Goal: Task Accomplishment & Management: Manage account settings

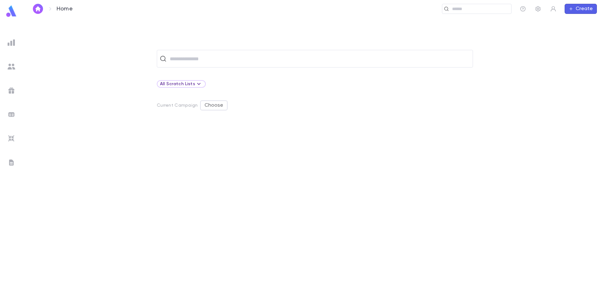
drag, startPoint x: 304, startPoint y: 109, endPoint x: 308, endPoint y: 115, distance: 6.8
click at [308, 115] on div "​ All Scratch Lists Current Campaign Choose" at bounding box center [315, 170] width 564 height 240
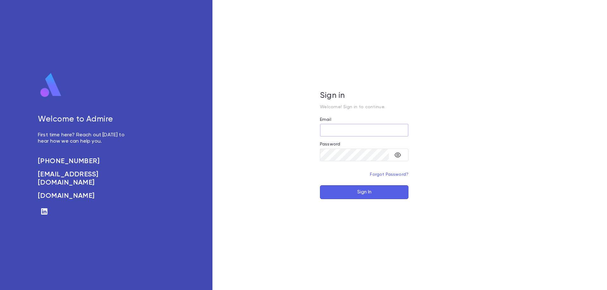
click at [355, 132] on input "Email" at bounding box center [364, 130] width 88 height 12
click at [356, 131] on input "Email" at bounding box center [364, 130] width 88 height 12
type input "**********"
click at [320, 185] on button "Sign In" at bounding box center [364, 192] width 88 height 14
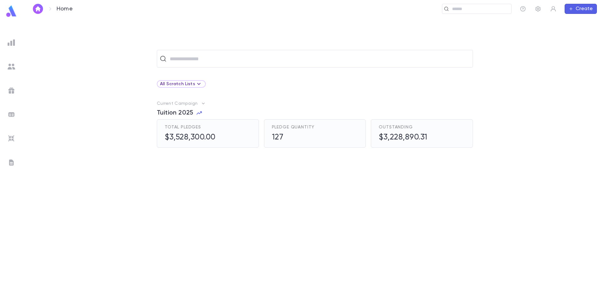
click at [172, 112] on span "Tuition 2025" at bounding box center [175, 113] width 37 height 8
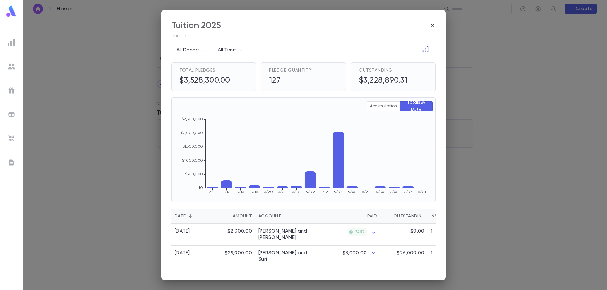
click at [420, 48] on button "Open in Data Center" at bounding box center [425, 49] width 10 height 10
click at [424, 48] on icon "Open in Data Center" at bounding box center [425, 49] width 6 height 6
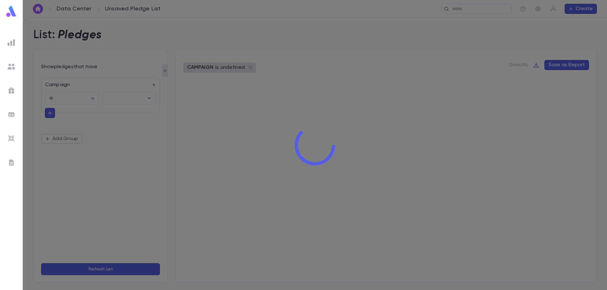
type input "**********"
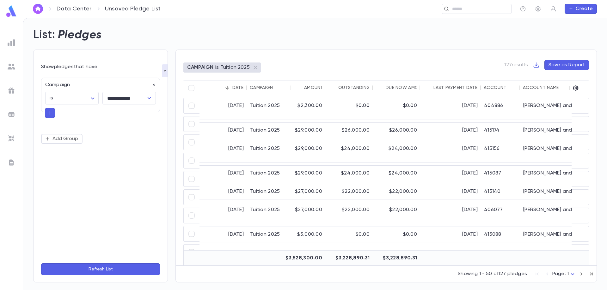
click at [538, 90] on div "Account Name" at bounding box center [541, 87] width 36 height 5
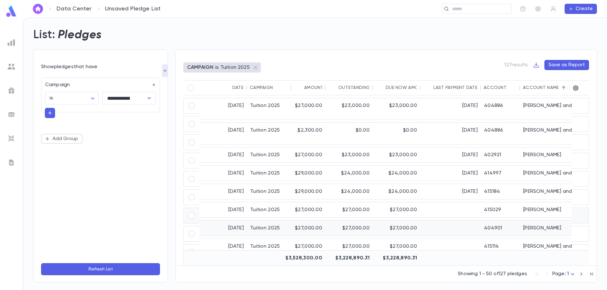
click at [543, 221] on div "Berger, Yaakov Daniel" at bounding box center [567, 228] width 95 height 15
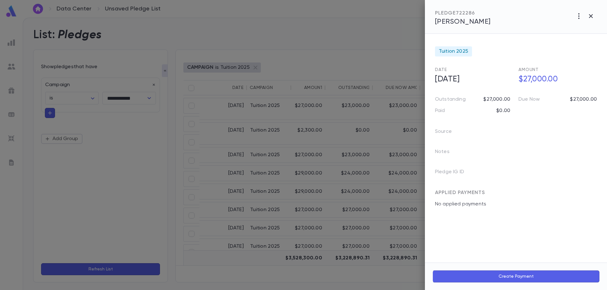
click at [387, 127] on div at bounding box center [303, 145] width 607 height 290
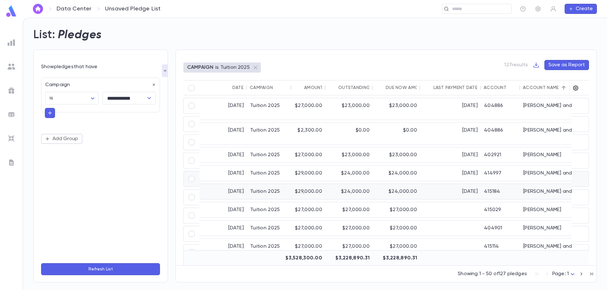
click at [551, 184] on div "Berger, Moshe and Rivky" at bounding box center [567, 191] width 95 height 15
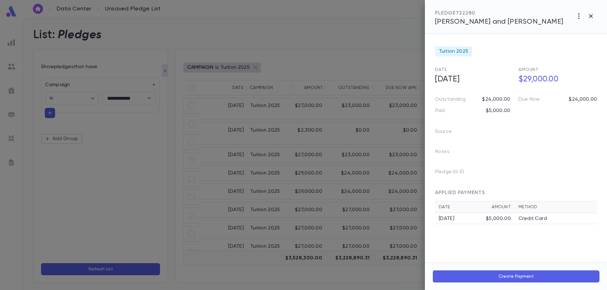
click at [505, 219] on div "$5,000.00" at bounding box center [498, 219] width 25 height 6
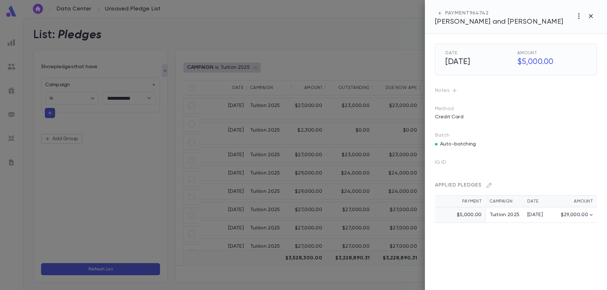
click at [591, 216] on icon "button" at bounding box center [591, 215] width 6 height 6
click at [460, 202] on th "Payment" at bounding box center [460, 202] width 51 height 12
click at [462, 214] on td "$5,000.00" at bounding box center [460, 215] width 51 height 15
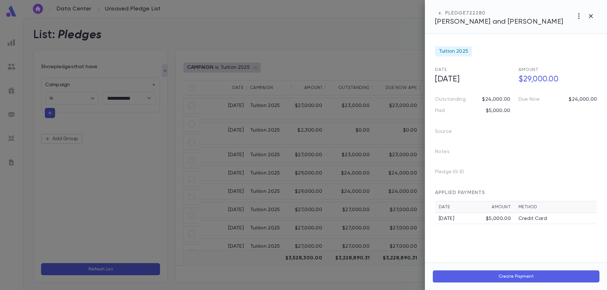
click at [504, 220] on div "$5,000.00" at bounding box center [498, 219] width 25 height 6
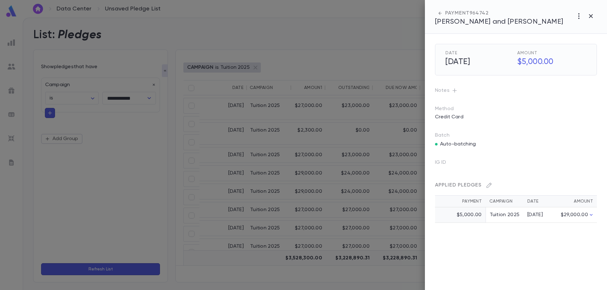
click at [453, 90] on icon "button" at bounding box center [454, 91] width 6 height 6
click at [291, 106] on div at bounding box center [303, 145] width 607 height 290
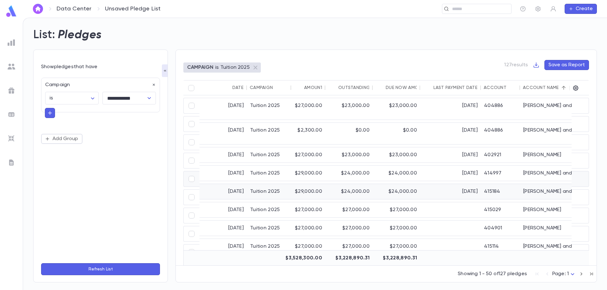
click at [300, 184] on div "$29,000.00" at bounding box center [308, 191] width 34 height 15
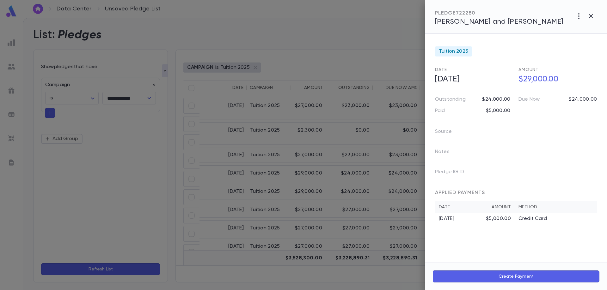
click at [240, 257] on div at bounding box center [303, 145] width 607 height 290
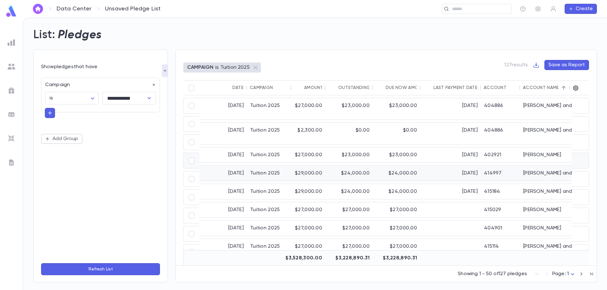
click at [544, 166] on div "Baum, Eli and Malka Hadassah" at bounding box center [567, 173] width 95 height 15
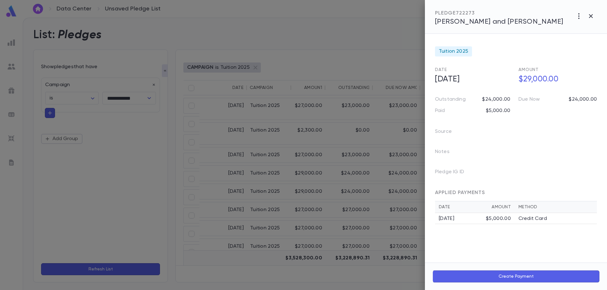
click at [503, 24] on span "Baum, Eli and Malka Hadassah" at bounding box center [499, 21] width 128 height 7
click at [337, 63] on div at bounding box center [303, 145] width 607 height 290
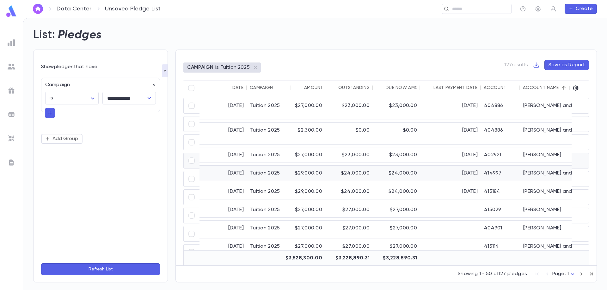
click at [555, 166] on div "Baum, Eli and Malka Hadassah" at bounding box center [567, 173] width 95 height 15
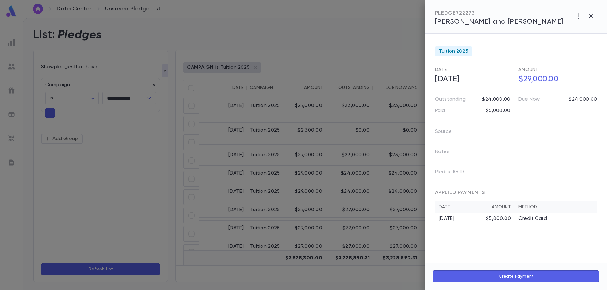
click at [348, 276] on div at bounding box center [303, 145] width 607 height 290
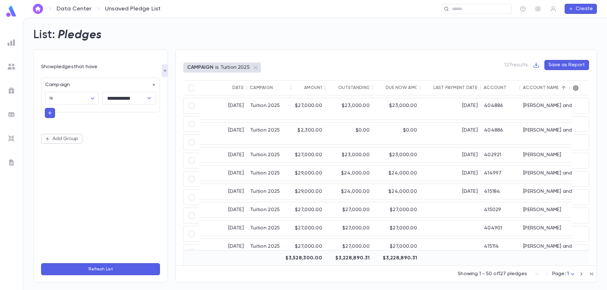
click at [541, 89] on div "Account Name" at bounding box center [541, 87] width 36 height 5
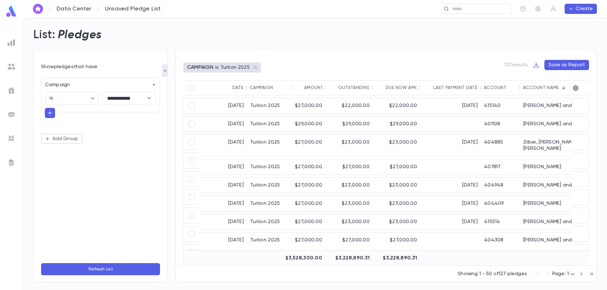
click at [541, 89] on div "Account Name" at bounding box center [541, 87] width 36 height 5
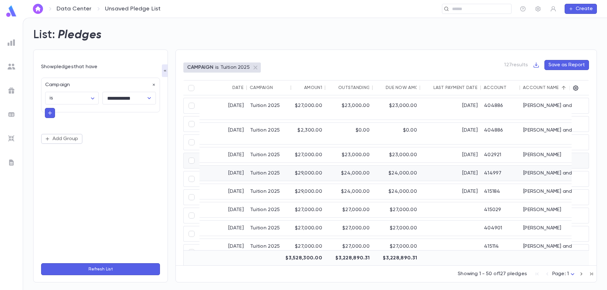
click at [541, 166] on div "Baum, Eli and Malka Hadassah" at bounding box center [567, 173] width 95 height 15
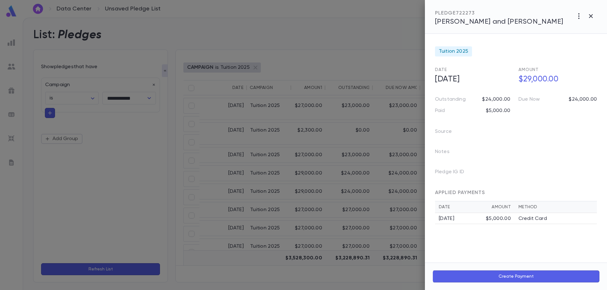
click at [332, 154] on div at bounding box center [303, 145] width 607 height 290
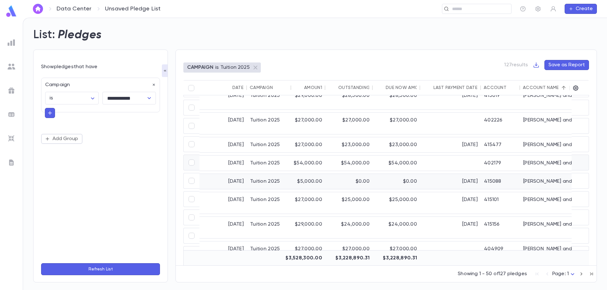
scroll to position [348, 0]
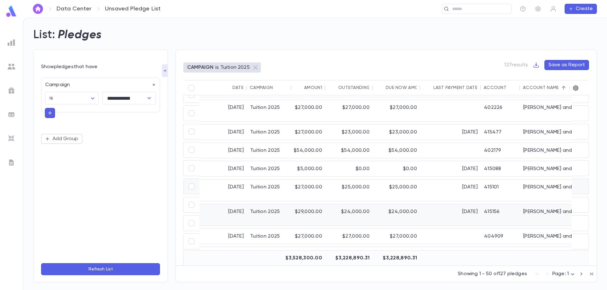
click at [434, 204] on div "7/7/2025" at bounding box center [450, 214] width 61 height 21
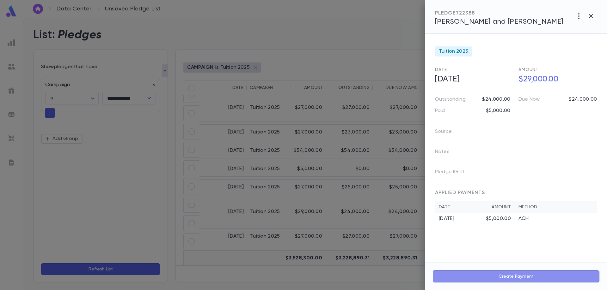
click at [519, 276] on button "Create Payment" at bounding box center [515, 277] width 167 height 12
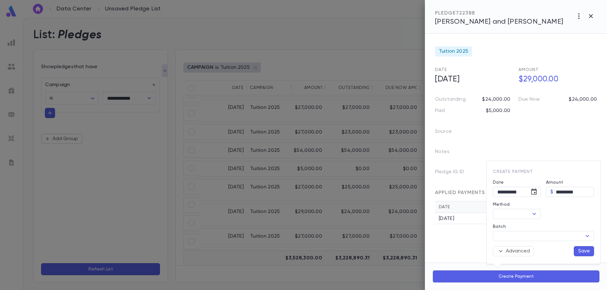
click at [475, 242] on div at bounding box center [303, 145] width 607 height 290
click at [382, 274] on div at bounding box center [303, 145] width 607 height 290
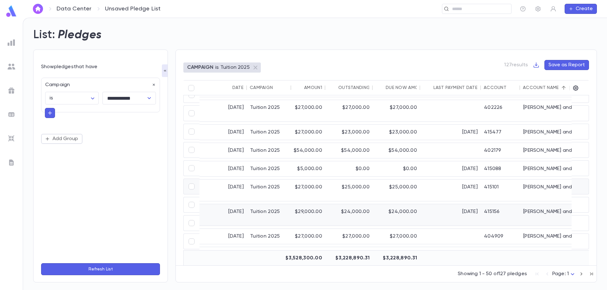
click at [543, 204] on div "Fisher, Michael and Rachel" at bounding box center [567, 214] width 95 height 21
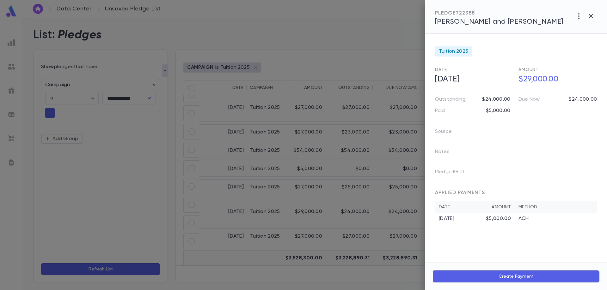
click at [492, 27] on div "PLEDGE 722388 Fisher, Michael and Rachel" at bounding box center [516, 17] width 182 height 34
click at [495, 22] on span "Fisher, Michael and Rachel" at bounding box center [499, 21] width 128 height 7
click at [359, 149] on div at bounding box center [303, 145] width 607 height 290
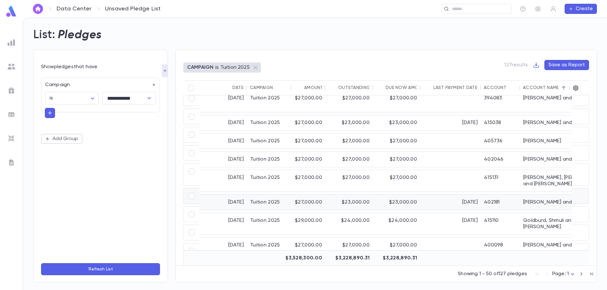
scroll to position [506, 0]
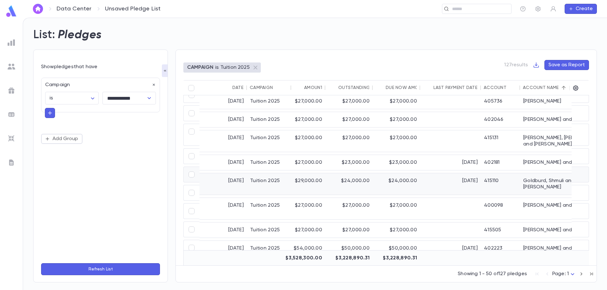
click at [377, 174] on div "$24,000.00" at bounding box center [396, 183] width 47 height 21
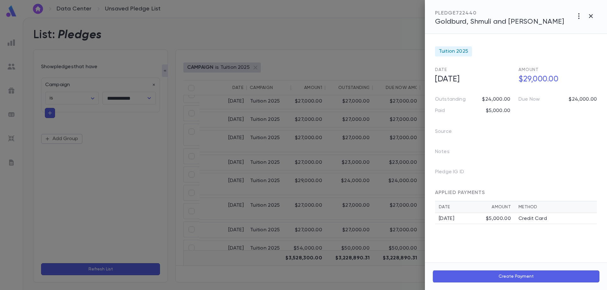
click at [204, 256] on div at bounding box center [303, 145] width 607 height 290
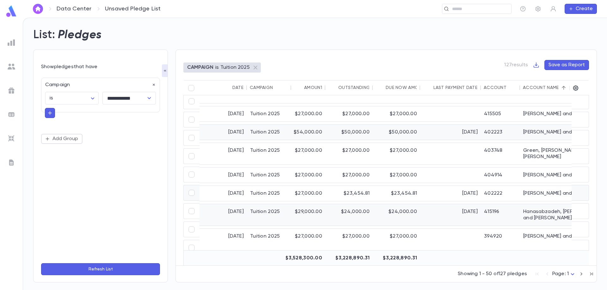
scroll to position [632, 0]
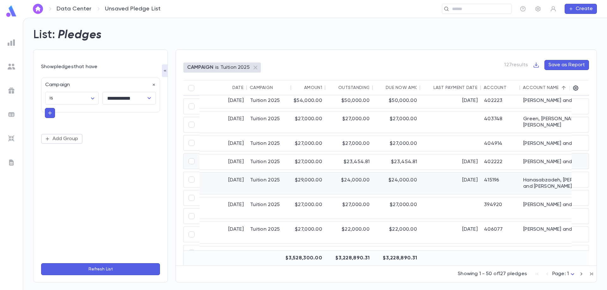
click at [439, 173] on div "3/12/2025" at bounding box center [450, 183] width 61 height 21
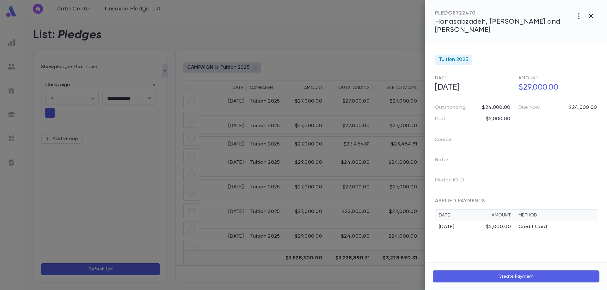
click at [591, 16] on icon "button" at bounding box center [591, 16] width 4 height 4
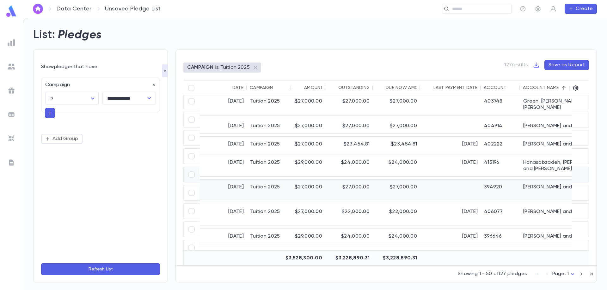
scroll to position [664, 0]
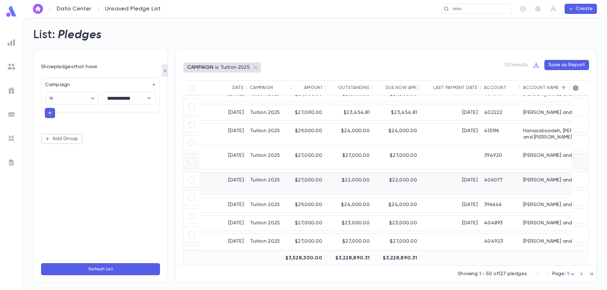
click at [428, 173] on div "6/30/2025" at bounding box center [450, 183] width 61 height 21
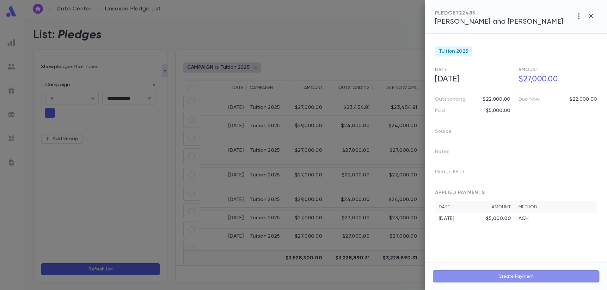
click at [528, 277] on button "Create Payment" at bounding box center [515, 277] width 167 height 12
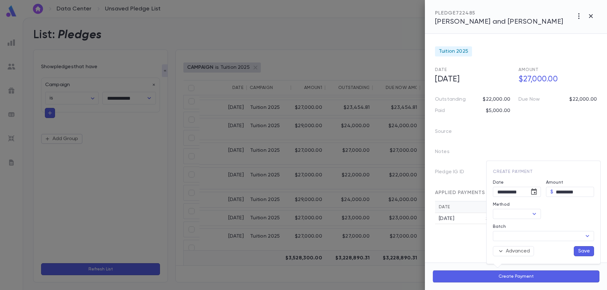
click at [464, 248] on div at bounding box center [303, 145] width 607 height 290
click at [459, 23] on span "Herskovits, Yanky and Sori" at bounding box center [499, 21] width 128 height 7
click at [334, 179] on div at bounding box center [303, 145] width 607 height 290
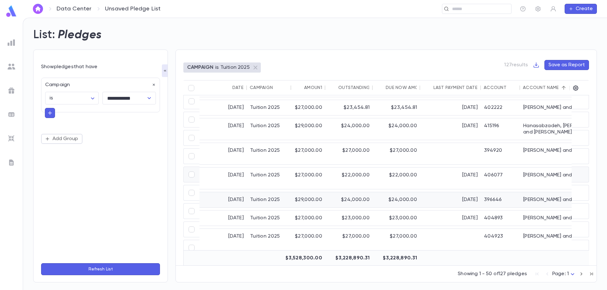
click at [543, 192] on div "Hirsch, Shaya and Shoshana" at bounding box center [567, 199] width 95 height 15
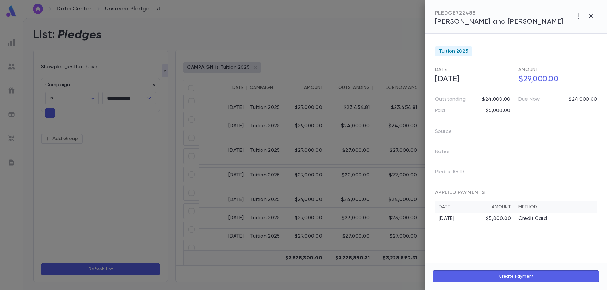
click at [470, 22] on span "Hirsch, Shaya and Shoshana" at bounding box center [499, 21] width 128 height 7
click at [341, 149] on div at bounding box center [303, 145] width 607 height 290
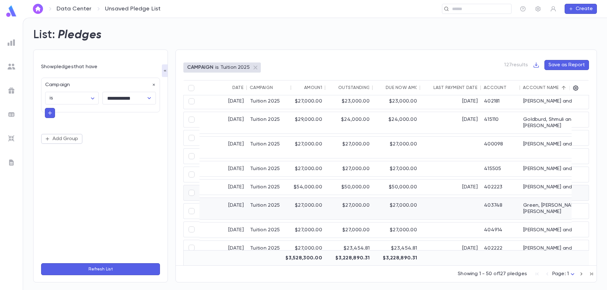
scroll to position [677, 0]
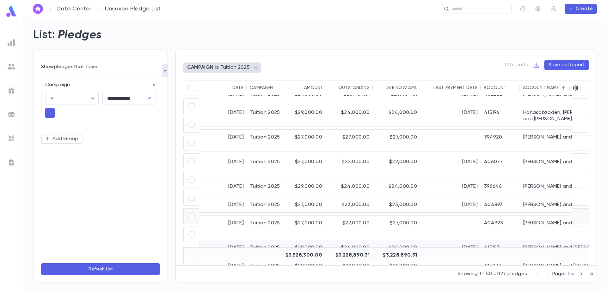
click at [436, 240] on div "4/2/2025" at bounding box center [450, 247] width 61 height 15
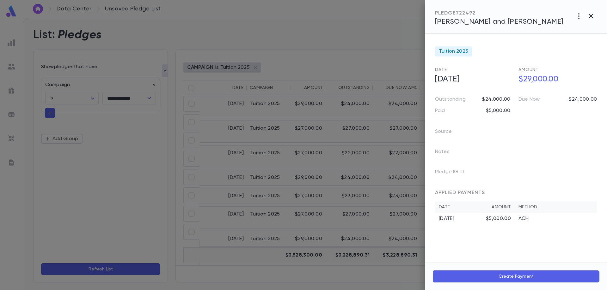
click at [591, 17] on icon "button" at bounding box center [591, 16] width 8 height 8
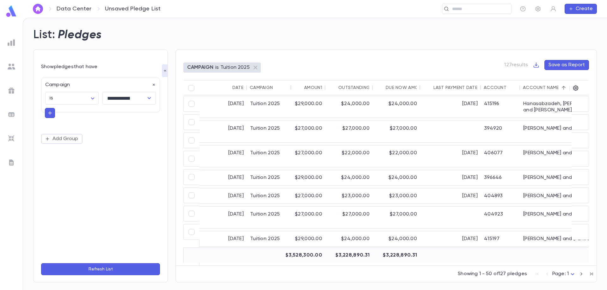
click at [580, 275] on icon "button" at bounding box center [581, 274] width 7 height 8
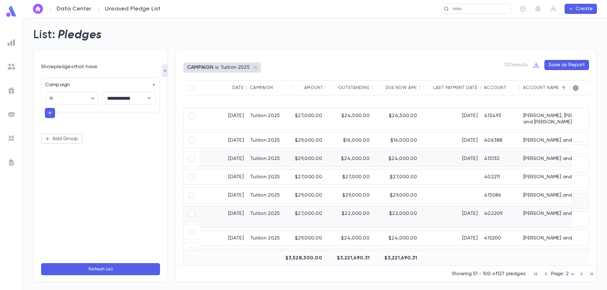
scroll to position [126, 0]
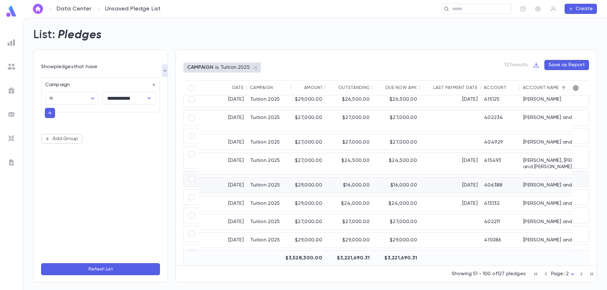
click at [437, 180] on div "7/1/2025" at bounding box center [450, 185] width 61 height 15
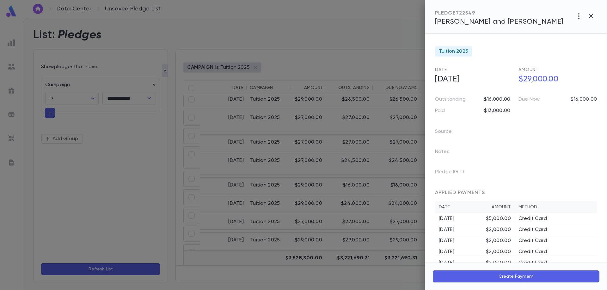
scroll to position [16, 0]
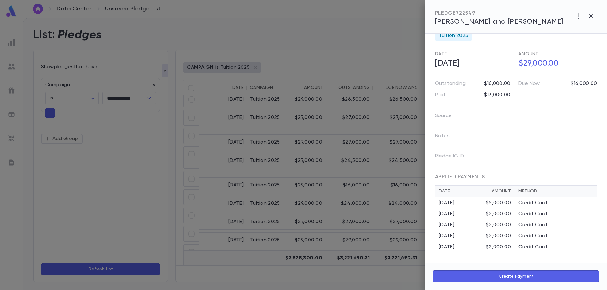
click at [498, 21] on span "Krasnovsky, Nathan and Marisa" at bounding box center [499, 21] width 128 height 7
click at [209, 258] on div at bounding box center [303, 145] width 607 height 290
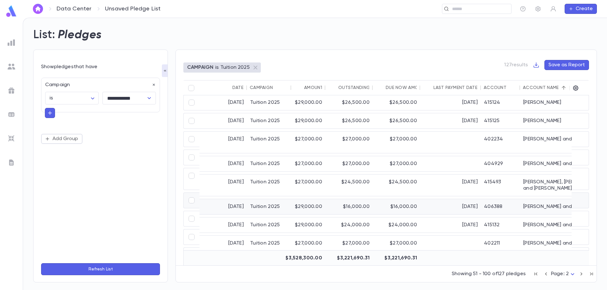
scroll to position [95, 0]
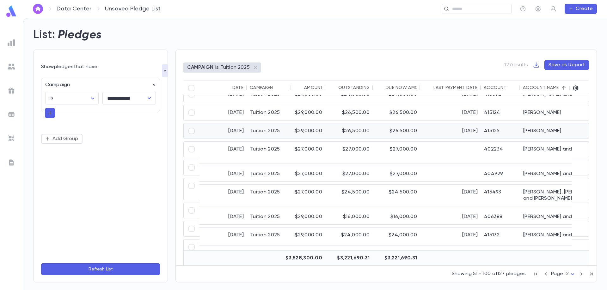
click at [377, 132] on div "$26,500.00" at bounding box center [396, 131] width 47 height 15
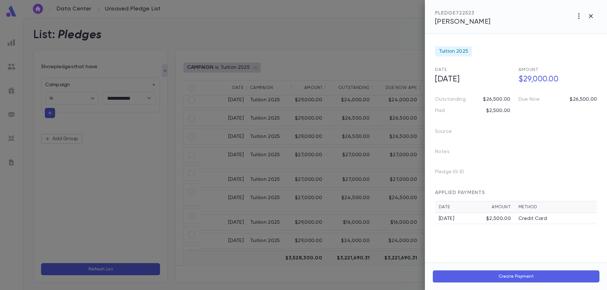
click at [470, 25] on span "Kaweblum, Nina" at bounding box center [463, 21] width 56 height 7
click at [592, 15] on icon "button" at bounding box center [591, 16] width 4 height 4
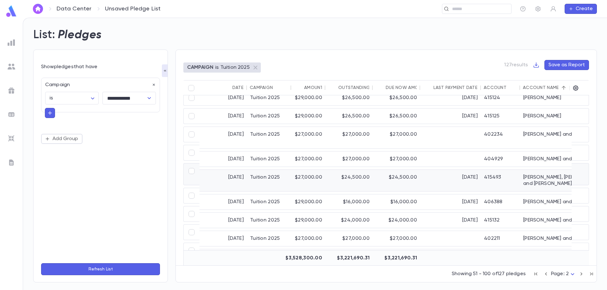
scroll to position [126, 0]
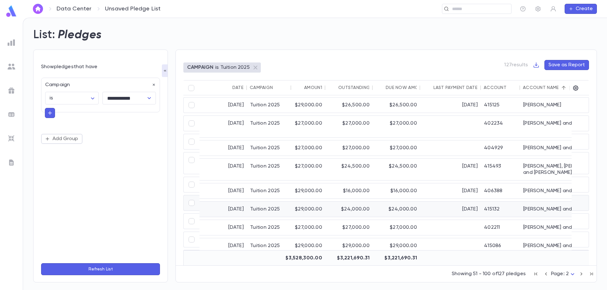
click at [384, 206] on div "$24,000.00" at bounding box center [396, 209] width 47 height 15
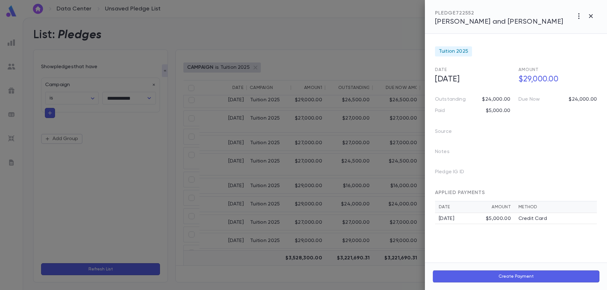
click at [467, 23] on span "Kreindler, Yaakov and Itky" at bounding box center [499, 21] width 128 height 7
click at [588, 15] on icon "button" at bounding box center [591, 16] width 8 height 8
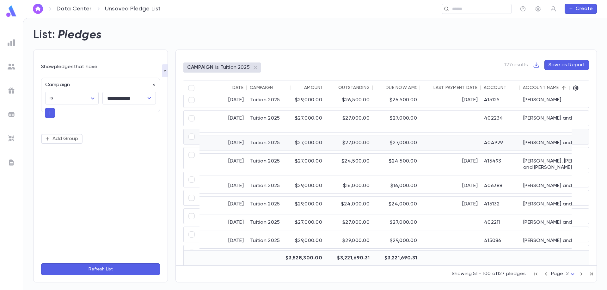
scroll to position [158, 0]
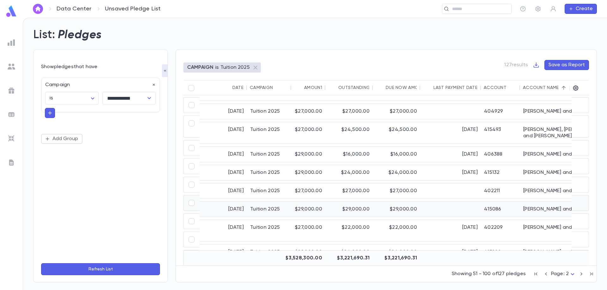
click at [530, 202] on div "Leibowitz, Eli and Miriam" at bounding box center [567, 209] width 95 height 15
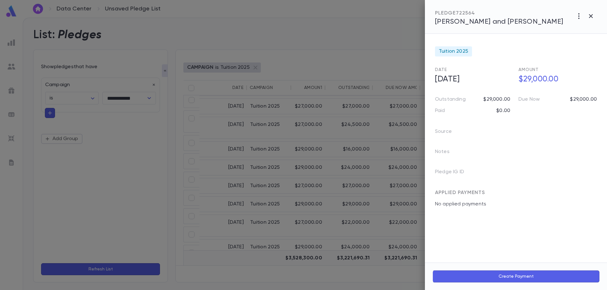
click at [486, 29] on div "PLEDGE 722564 Leibowitz, Eli and Miriam" at bounding box center [516, 17] width 182 height 34
click at [484, 23] on span "Leibowitz, Eli and Miriam" at bounding box center [499, 21] width 128 height 7
click at [589, 18] on icon "button" at bounding box center [591, 16] width 8 height 8
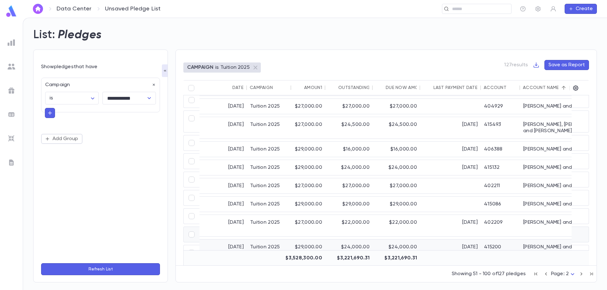
click at [453, 240] on div "[DATE]" at bounding box center [450, 247] width 61 height 15
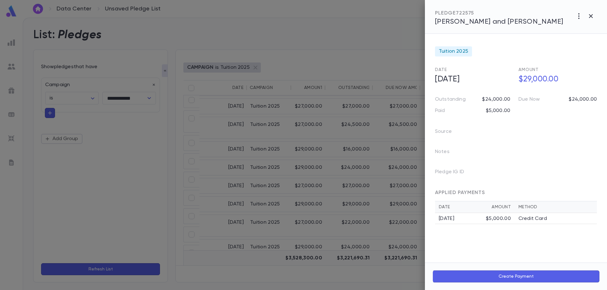
click at [491, 21] on span "Lieber, Yudi and Raizy" at bounding box center [499, 21] width 128 height 7
click at [588, 17] on icon "button" at bounding box center [591, 16] width 8 height 8
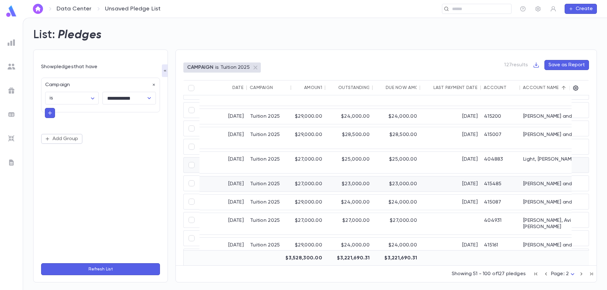
scroll to position [284, 0]
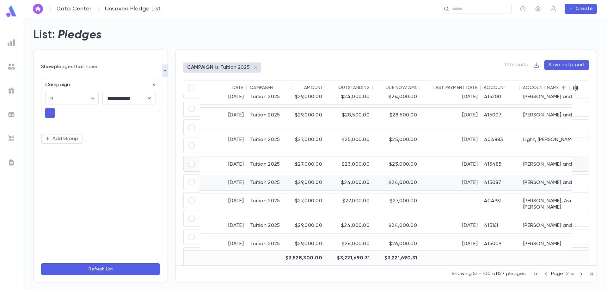
click at [506, 175] on div "415087" at bounding box center [500, 182] width 39 height 15
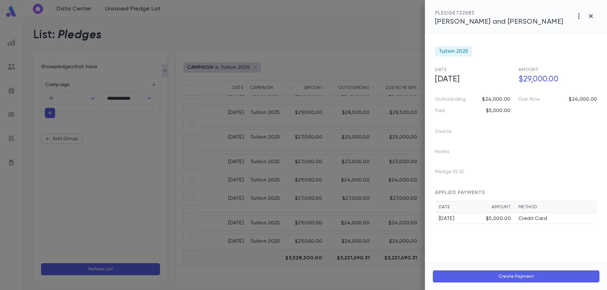
click at [478, 21] on span "Lowy, Shlome and Simie" at bounding box center [499, 21] width 128 height 7
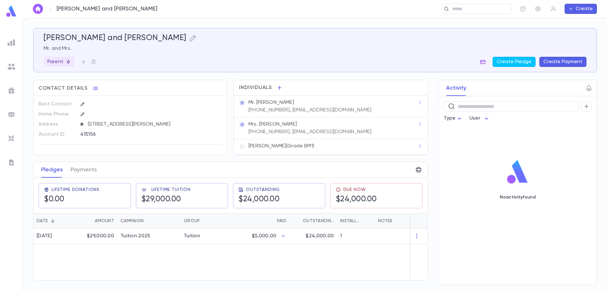
click at [484, 62] on icon "button" at bounding box center [482, 62] width 5 height 4
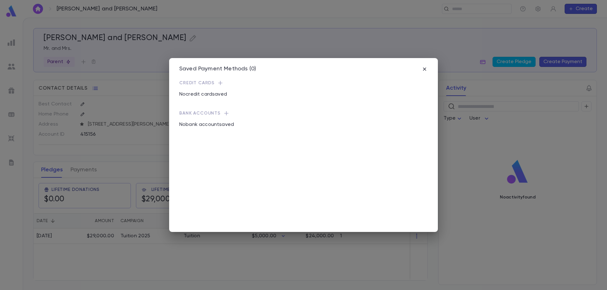
click at [219, 84] on icon "button" at bounding box center [220, 83] width 6 height 6
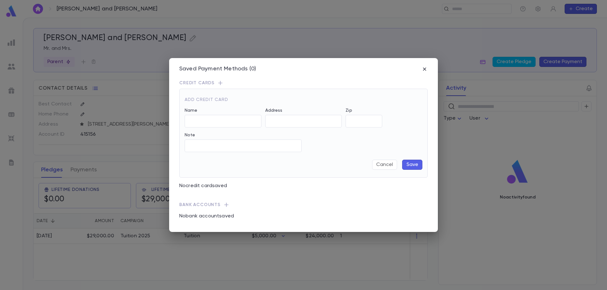
type input "**********"
type input "*****"
click at [412, 165] on button "Save" at bounding box center [412, 165] width 20 height 10
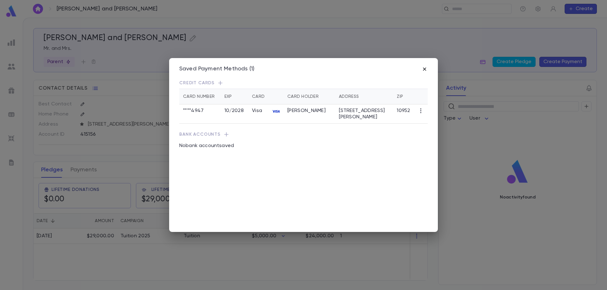
click at [424, 70] on icon "button" at bounding box center [424, 69] width 6 height 6
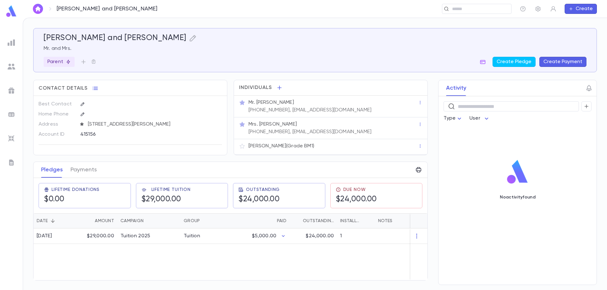
click at [563, 63] on button "Create Payment" at bounding box center [562, 62] width 47 height 10
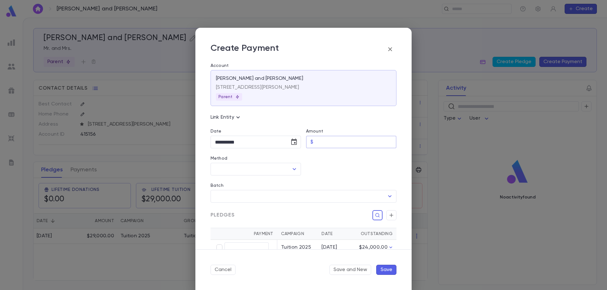
click at [327, 140] on input "Amount" at bounding box center [356, 142] width 81 height 12
type input "********"
click at [260, 168] on input "Method" at bounding box center [250, 169] width 75 height 12
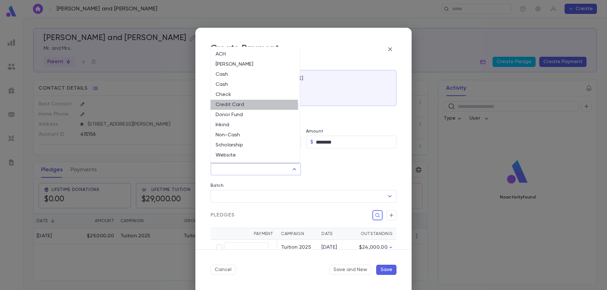
click at [249, 106] on li "Credit Card" at bounding box center [254, 105] width 89 height 10
type input "**********"
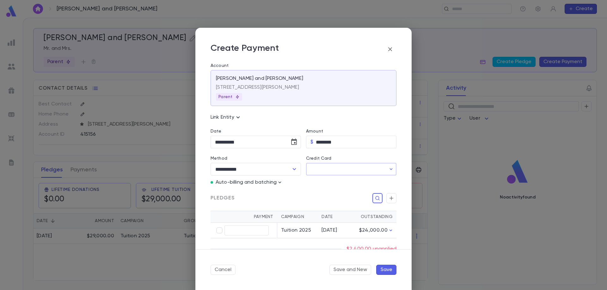
click at [333, 167] on input "Credit Card" at bounding box center [346, 169] width 80 height 12
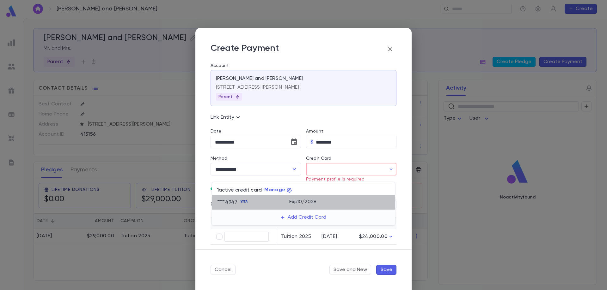
click at [294, 203] on p "Exp 10 / 2028" at bounding box center [302, 202] width 27 height 6
type input "********"
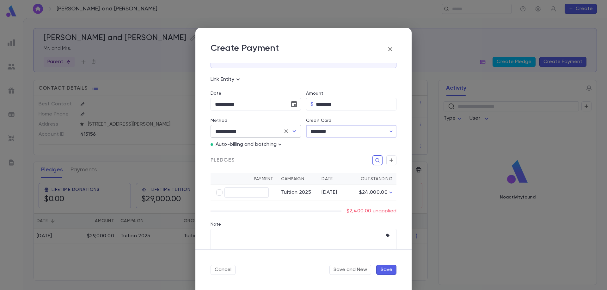
scroll to position [32, 0]
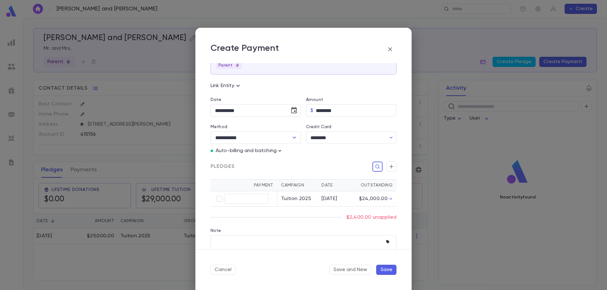
click at [281, 151] on icon "button" at bounding box center [279, 151] width 6 height 6
click at [257, 163] on div at bounding box center [303, 145] width 607 height 290
click at [254, 199] on input "text" at bounding box center [246, 199] width 44 height 10
click at [307, 224] on div "Note * ​" at bounding box center [300, 241] width 191 height 41
click at [257, 200] on input "********" at bounding box center [246, 199] width 44 height 10
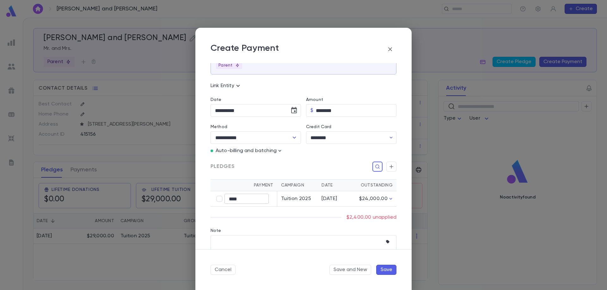
click at [243, 199] on input "****" at bounding box center [246, 199] width 44 height 10
click at [248, 204] on input "****" at bounding box center [246, 199] width 44 height 10
click at [244, 201] on input "****" at bounding box center [246, 199] width 44 height 10
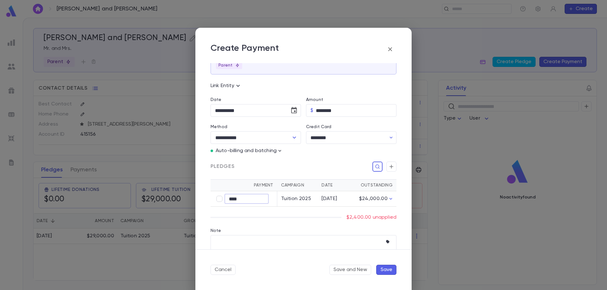
click at [244, 201] on input "****" at bounding box center [246, 199] width 44 height 10
type input "********"
drag, startPoint x: 259, startPoint y: 209, endPoint x: 260, endPoint y: 214, distance: 4.6
click at [260, 214] on div "**********" at bounding box center [300, 156] width 191 height 265
click at [272, 223] on div "Note * ​" at bounding box center [300, 242] width 191 height 41
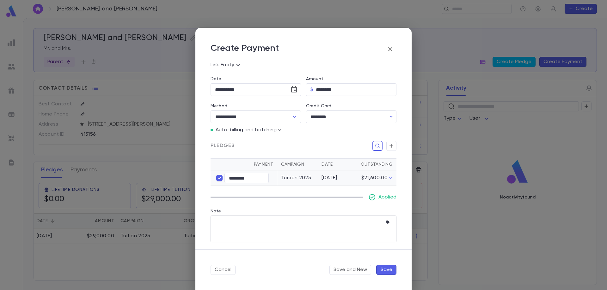
scroll to position [0, 0]
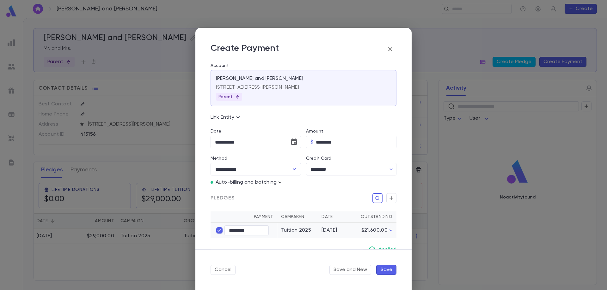
click at [280, 183] on icon "button" at bounding box center [279, 183] width 3 height 2
click at [302, 194] on p "Enter Manual Billing Instead" at bounding box center [315, 194] width 65 height 6
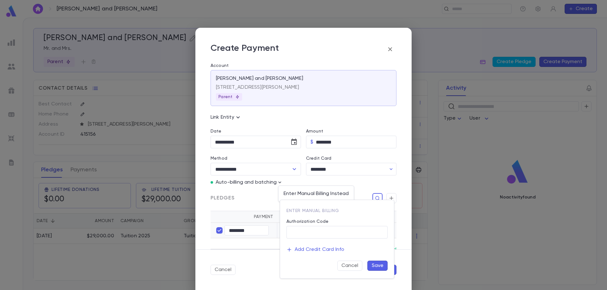
click at [301, 210] on span "Enter Manual Billing" at bounding box center [312, 211] width 53 height 4
drag, startPoint x: 306, startPoint y: 240, endPoint x: 292, endPoint y: 234, distance: 15.2
click at [303, 236] on div "Enter Manual Billing Authorization Code ​ Add Credit Card Info Cancel Save" at bounding box center [334, 237] width 106 height 68
click at [300, 235] on input "Authorization Code" at bounding box center [336, 233] width 101 height 12
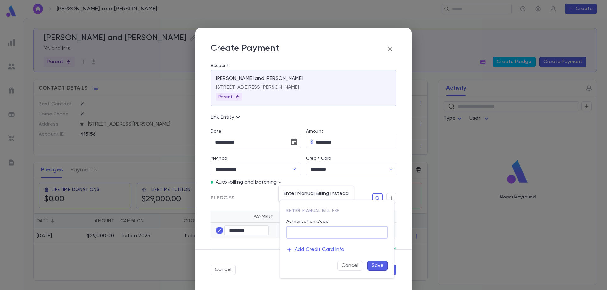
click at [300, 235] on input "Authorization Code" at bounding box center [336, 233] width 101 height 12
click at [302, 250] on p "Add Credit Card Info" at bounding box center [319, 250] width 50 height 6
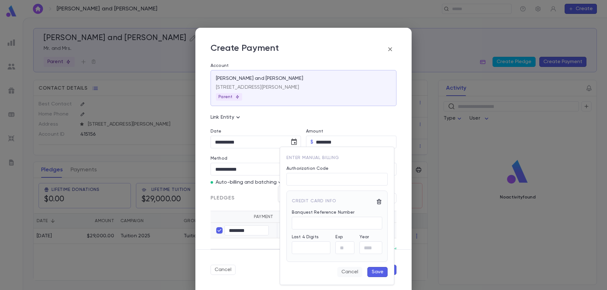
click at [349, 274] on button "Cancel" at bounding box center [349, 272] width 25 height 10
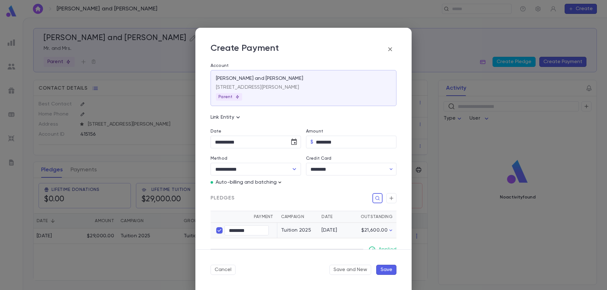
click at [280, 182] on icon "button" at bounding box center [279, 182] width 6 height 6
drag, startPoint x: 392, startPoint y: 269, endPoint x: 402, endPoint y: 282, distance: 16.5
click at [402, 282] on div at bounding box center [303, 145] width 607 height 290
click at [389, 270] on button "Save" at bounding box center [386, 270] width 20 height 10
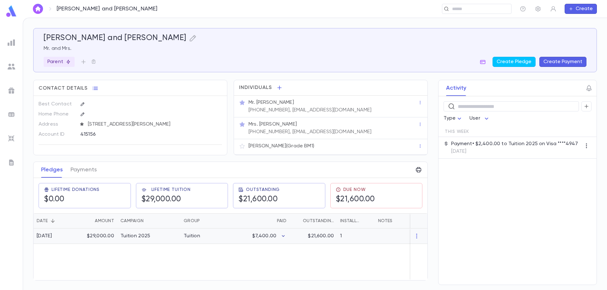
click at [284, 237] on icon "button" at bounding box center [283, 236] width 6 height 6
click at [256, 258] on div at bounding box center [303, 145] width 607 height 290
click at [284, 236] on icon "button" at bounding box center [283, 236] width 3 height 2
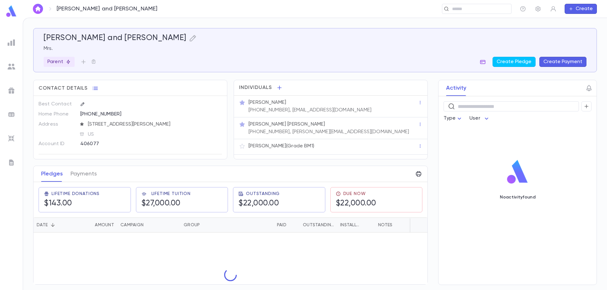
click at [485, 63] on icon "button" at bounding box center [482, 62] width 6 height 6
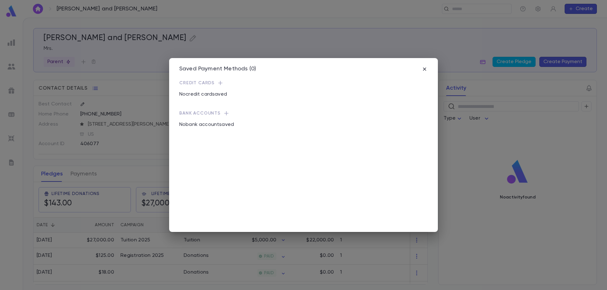
click at [203, 82] on span "Credit Cards" at bounding box center [196, 83] width 35 height 5
click at [220, 82] on icon "button" at bounding box center [220, 83] width 6 height 6
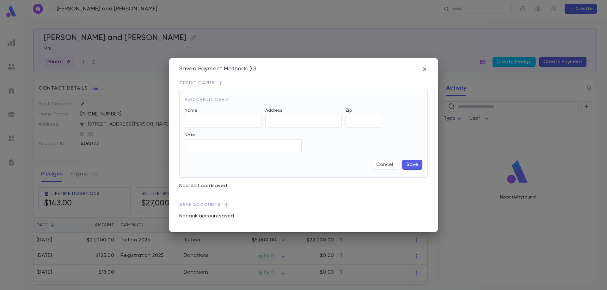
type input "**********"
type input "*****"
click at [233, 141] on input "**********" at bounding box center [223, 146] width 77 height 12
click at [414, 167] on button "Save" at bounding box center [412, 165] width 20 height 10
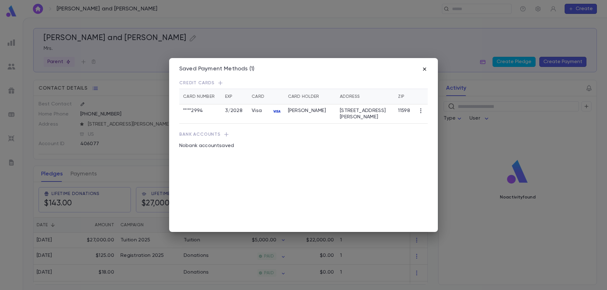
click at [424, 69] on icon "button" at bounding box center [424, 69] width 6 height 6
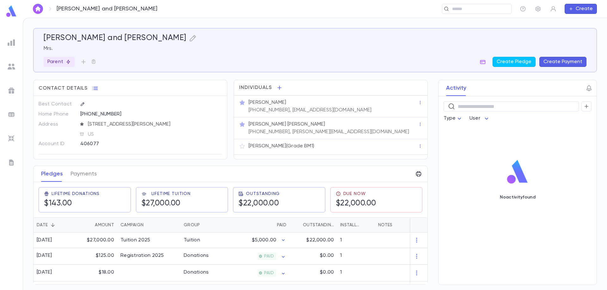
click at [554, 60] on button "Create Payment" at bounding box center [562, 62] width 47 height 10
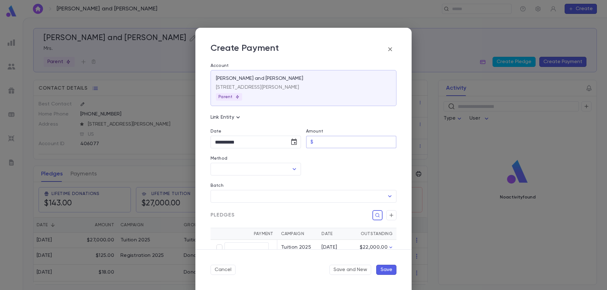
click at [325, 143] on input "Amount" at bounding box center [356, 142] width 81 height 12
type input "********"
click at [232, 171] on input "Method" at bounding box center [250, 169] width 75 height 12
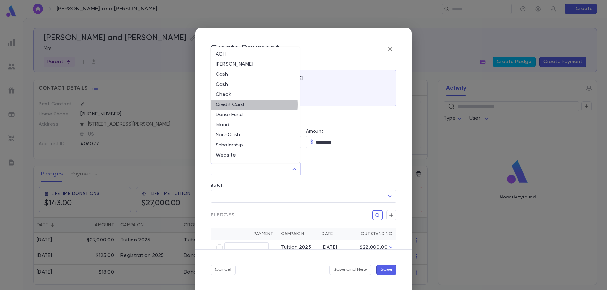
click at [229, 105] on li "Credit Card" at bounding box center [254, 105] width 89 height 10
type input "**********"
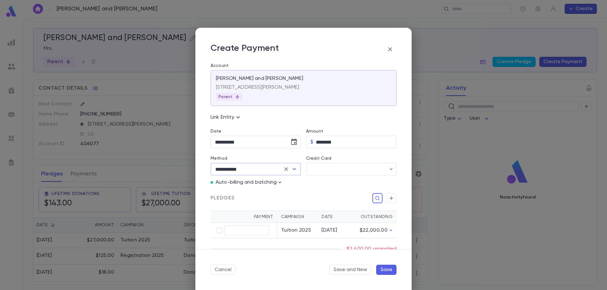
type input "********"
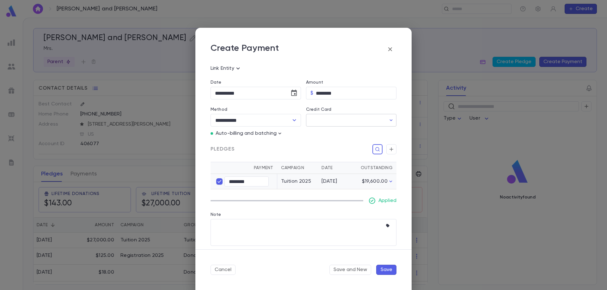
scroll to position [63, 0]
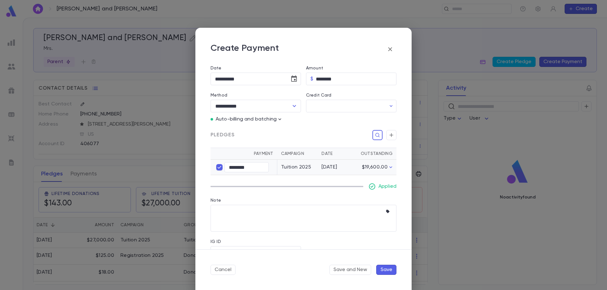
click at [385, 271] on button "Save" at bounding box center [386, 270] width 20 height 10
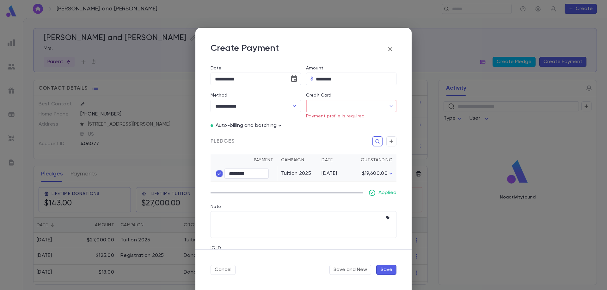
click at [316, 104] on input "Credit Card" at bounding box center [346, 106] width 80 height 12
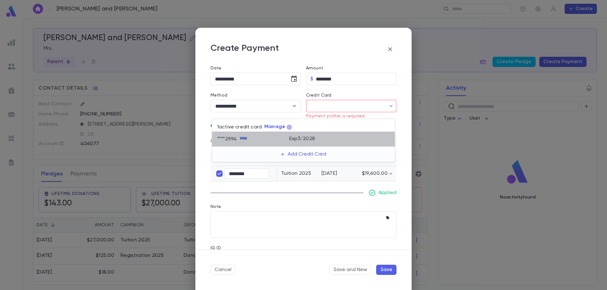
click at [254, 140] on div "**** 2994" at bounding box center [253, 139] width 72 height 9
type input "********"
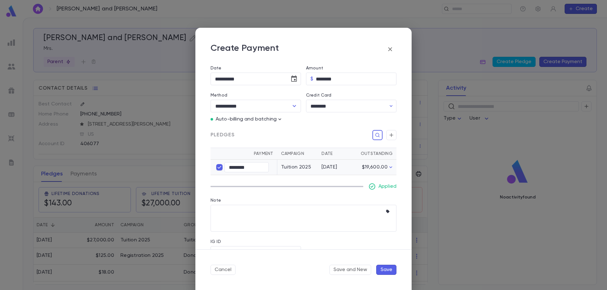
click at [390, 270] on button "Save" at bounding box center [386, 270] width 20 height 10
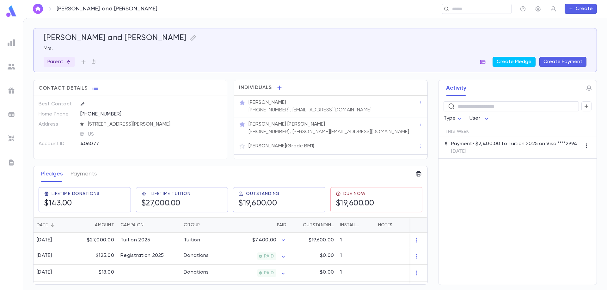
click at [485, 64] on icon "button" at bounding box center [482, 62] width 5 height 4
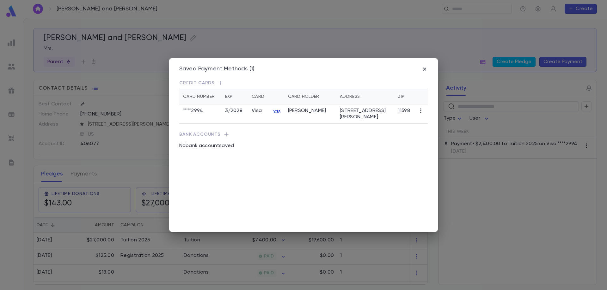
click at [211, 113] on div "**** 2994" at bounding box center [200, 111] width 34 height 6
click at [421, 114] on icon "button" at bounding box center [420, 111] width 6 height 6
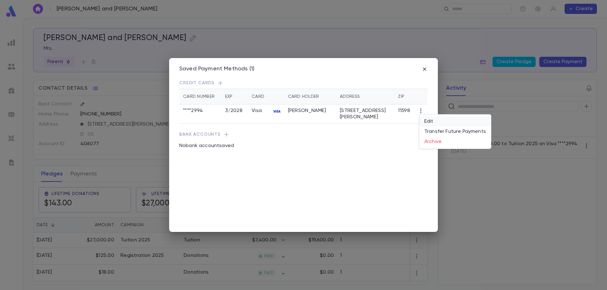
click at [426, 121] on li "Edit" at bounding box center [455, 122] width 72 height 10
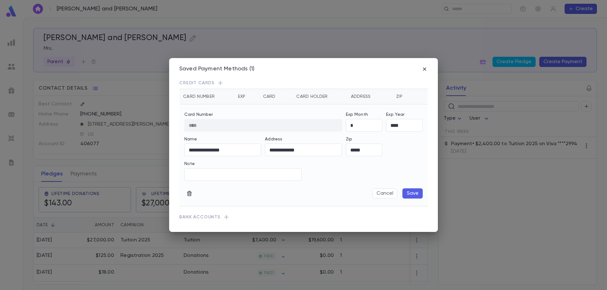
click at [274, 118] on div "Card Number" at bounding box center [263, 115] width 158 height 7
drag, startPoint x: 188, startPoint y: 193, endPoint x: 380, endPoint y: 227, distance: 195.0
click at [380, 227] on div "**********" at bounding box center [303, 145] width 269 height 174
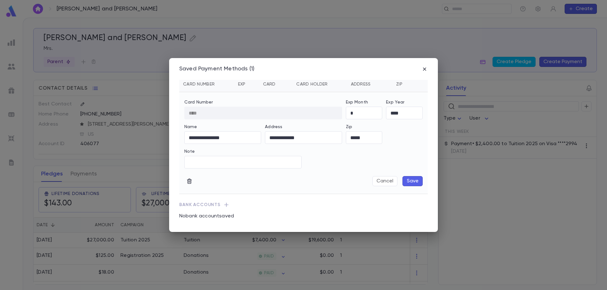
scroll to position [0, 0]
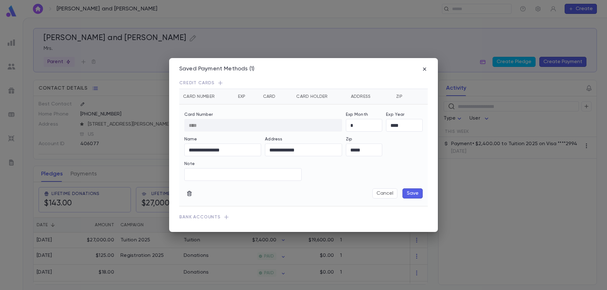
drag, startPoint x: 425, startPoint y: 70, endPoint x: 412, endPoint y: 199, distance: 129.8
click at [412, 199] on div "**********" at bounding box center [303, 145] width 269 height 174
click at [308, 222] on div "No bank account saved" at bounding box center [303, 229] width 248 height 16
click at [230, 171] on input "Note" at bounding box center [242, 175] width 117 height 12
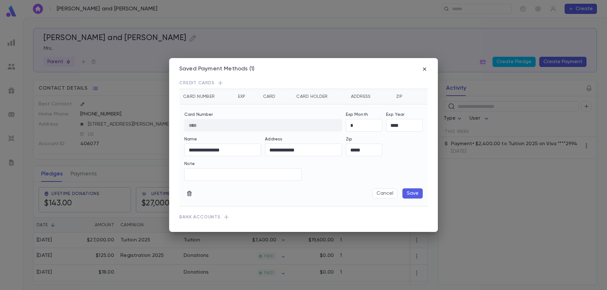
drag, startPoint x: 257, startPoint y: 219, endPoint x: 260, endPoint y: 214, distance: 6.0
click at [258, 219] on p "Bank Accounts" at bounding box center [303, 217] width 248 height 6
click at [425, 70] on icon "button" at bounding box center [424, 69] width 3 height 3
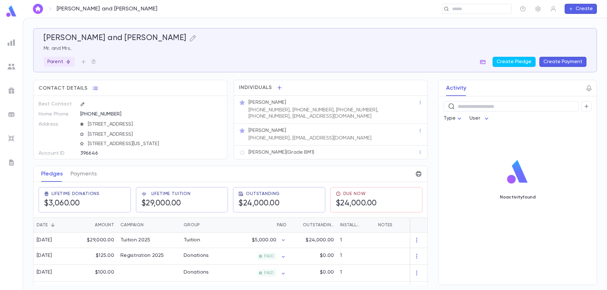
click at [485, 61] on icon "button" at bounding box center [482, 62] width 5 height 4
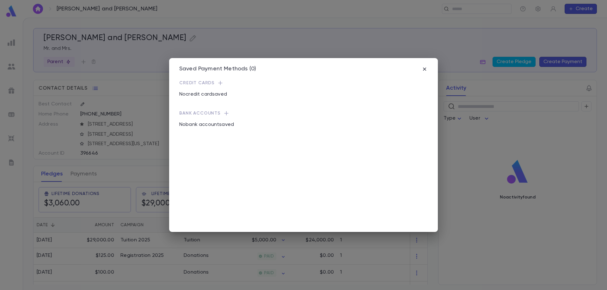
click at [220, 84] on icon "button" at bounding box center [220, 83] width 6 height 6
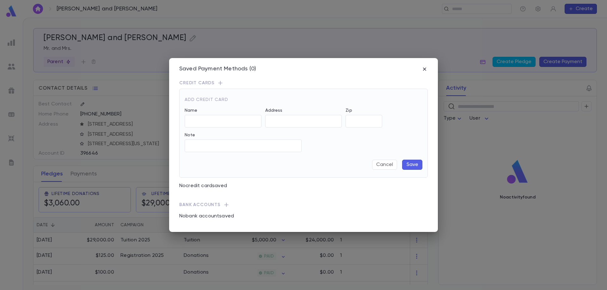
type input "**********"
type input "*****"
click at [356, 123] on input "**********" at bounding box center [383, 121] width 77 height 12
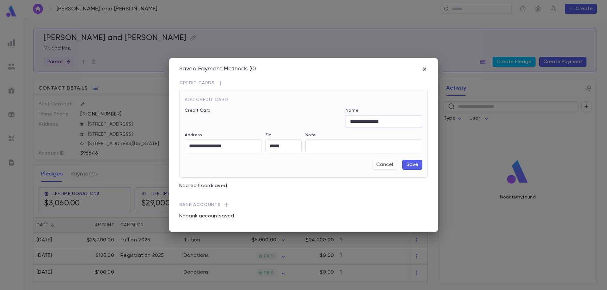
type input "**********"
click at [411, 166] on button "Save" at bounding box center [412, 165] width 20 height 10
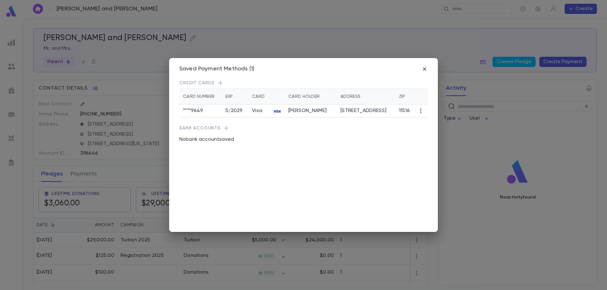
click at [560, 61] on div "Saved Payment Methods (1) Credit Cards Card Number Exp Card Card Holder Address…" at bounding box center [303, 145] width 607 height 290
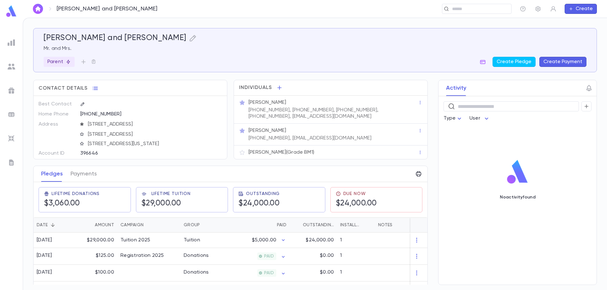
click at [559, 59] on button "Create Payment" at bounding box center [562, 62] width 47 height 10
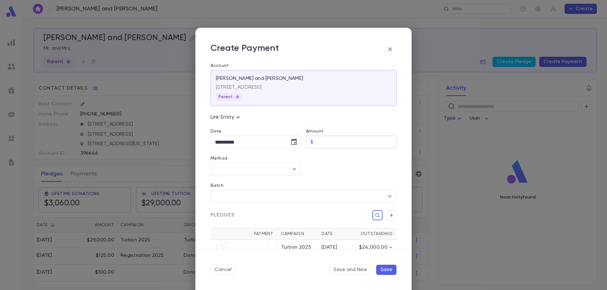
click at [340, 141] on input "Amount" at bounding box center [356, 142] width 81 height 12
type input "********"
click at [272, 170] on input "Method" at bounding box center [250, 169] width 75 height 12
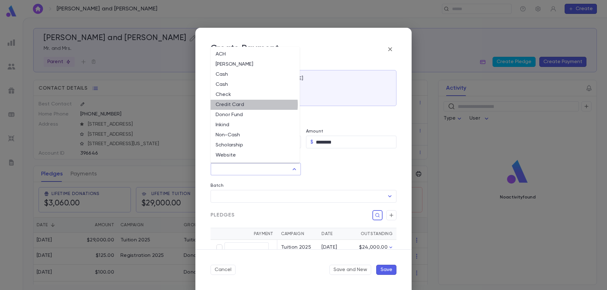
click at [246, 105] on li "Credit Card" at bounding box center [254, 105] width 89 height 10
type input "**********"
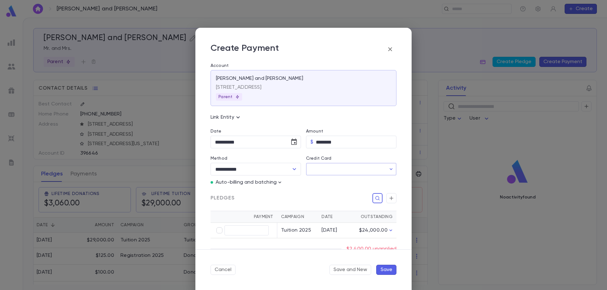
click at [313, 168] on input "Credit Card" at bounding box center [346, 169] width 80 height 12
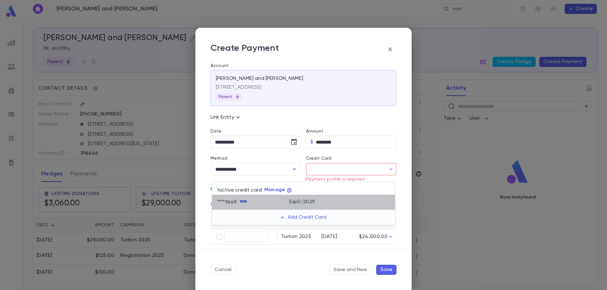
click at [305, 201] on p "Exp 5 / 2029" at bounding box center [302, 202] width 26 height 6
type input "********"
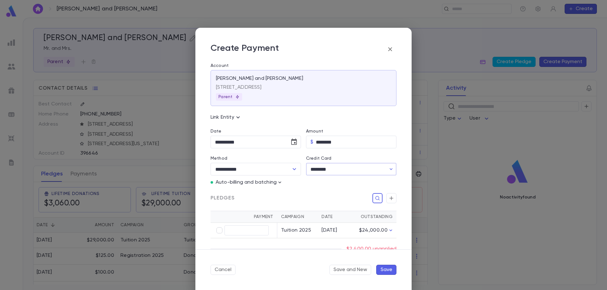
type input "********"
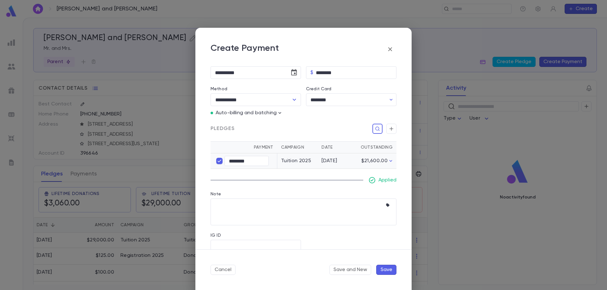
scroll to position [81, 0]
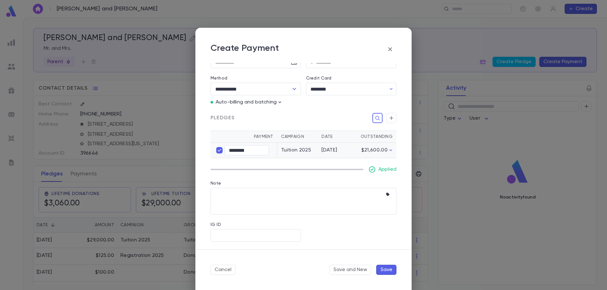
click at [383, 270] on button "Save" at bounding box center [386, 270] width 20 height 10
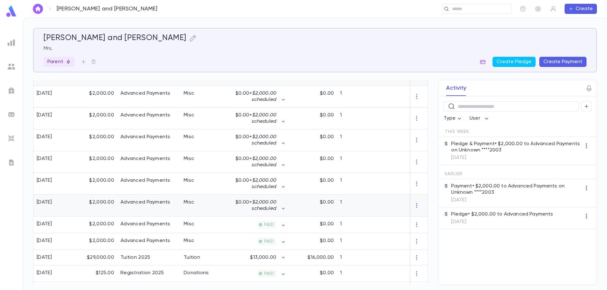
scroll to position [158, 0]
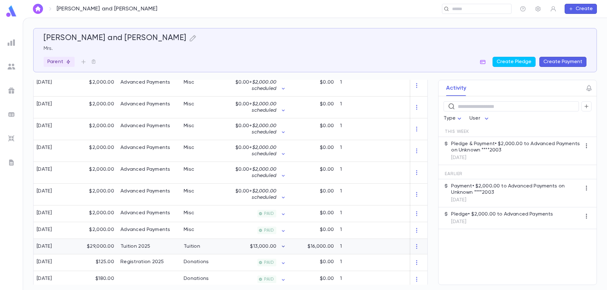
click at [282, 248] on icon "button" at bounding box center [283, 247] width 6 height 6
click at [234, 246] on div at bounding box center [303, 145] width 607 height 290
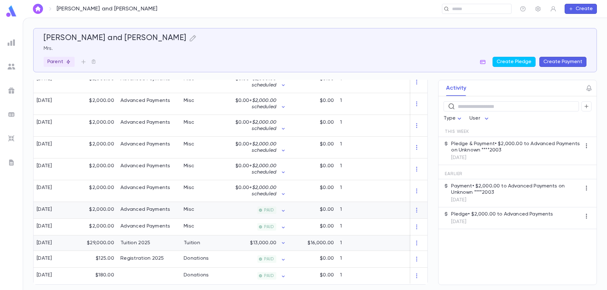
scroll to position [164, 0]
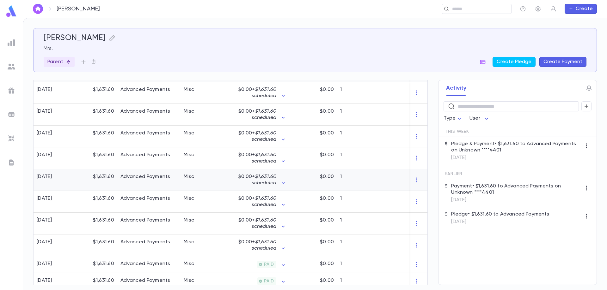
scroll to position [170, 0]
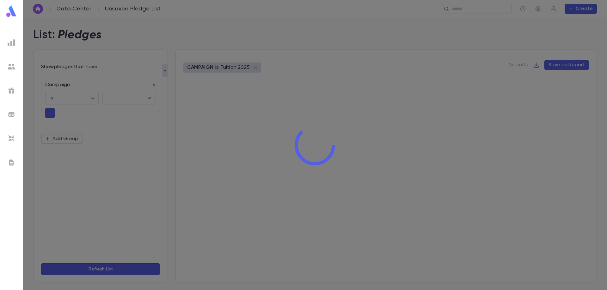
type input "**********"
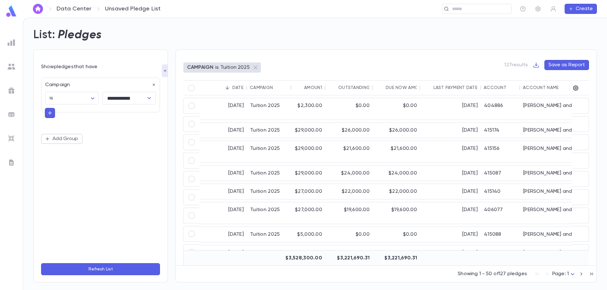
click at [536, 91] on div "Account Name" at bounding box center [567, 87] width 88 height 15
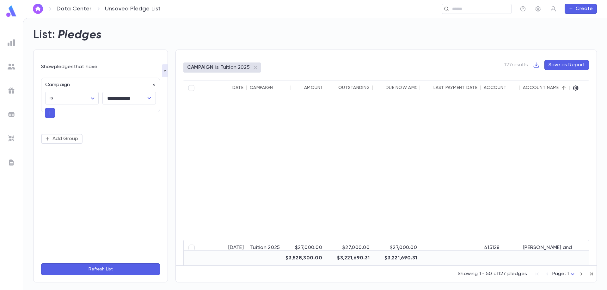
scroll to position [190, 0]
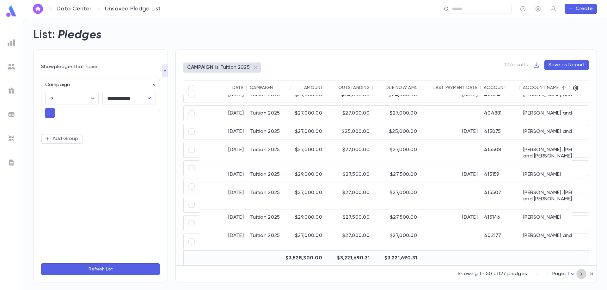
click at [581, 275] on icon "button" at bounding box center [581, 274] width 2 height 3
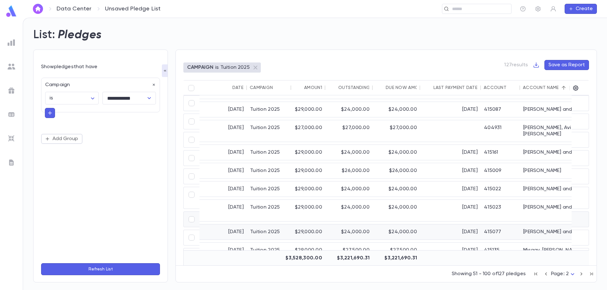
scroll to position [348, 0]
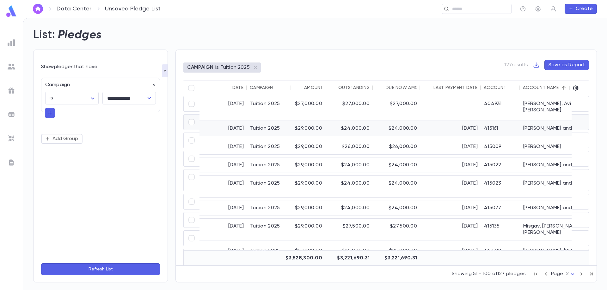
click at [477, 122] on div "[DATE]" at bounding box center [450, 128] width 61 height 15
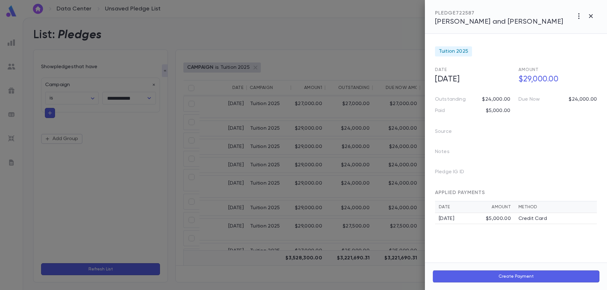
drag, startPoint x: 523, startPoint y: 279, endPoint x: 542, endPoint y: 239, distance: 44.2
click at [542, 239] on div "PLEDGE 722587 [PERSON_NAME] and [PERSON_NAME] Tuition 2025 Date [DATE] Amount $…" at bounding box center [516, 145] width 182 height 290
click at [501, 27] on div "PLEDGE 722587 Mann, Simcha and Karina" at bounding box center [516, 17] width 182 height 34
click at [499, 23] on span "[PERSON_NAME] and [PERSON_NAME]" at bounding box center [499, 21] width 128 height 7
click at [593, 17] on icon "button" at bounding box center [591, 16] width 8 height 8
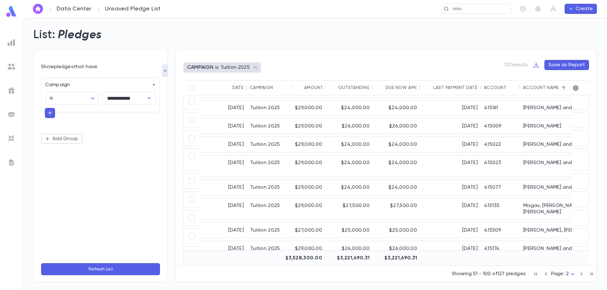
scroll to position [379, 0]
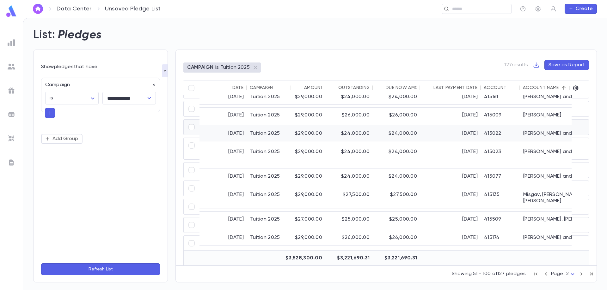
click at [494, 126] on div "415022" at bounding box center [500, 133] width 39 height 15
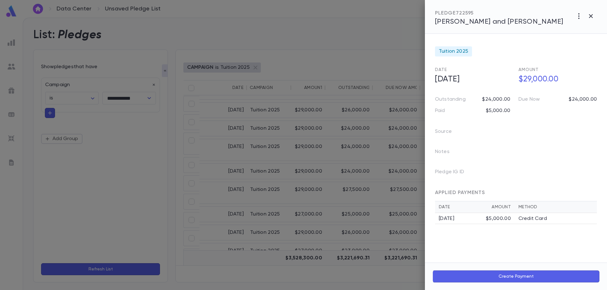
click at [499, 20] on span "Meisner, Shea and Ruchi" at bounding box center [499, 21] width 128 height 7
click at [590, 16] on icon "button" at bounding box center [591, 16] width 4 height 4
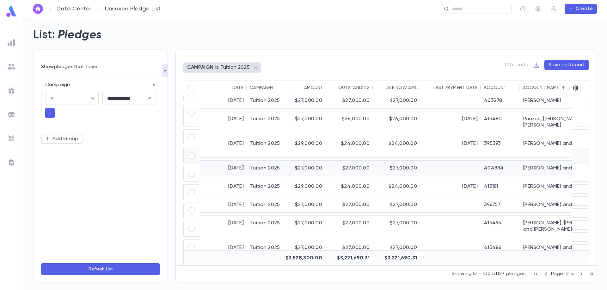
scroll to position [537, 0]
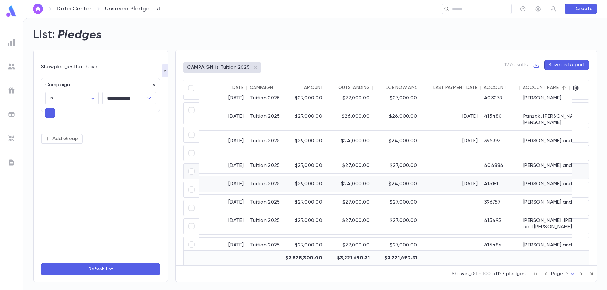
click at [517, 177] on div "415181" at bounding box center [500, 184] width 39 height 15
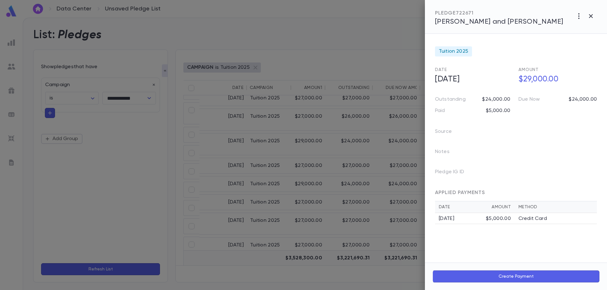
click at [483, 21] on span "Preiserowicz, Yakov and Rivky" at bounding box center [499, 21] width 128 height 7
click at [590, 17] on icon "button" at bounding box center [591, 16] width 8 height 8
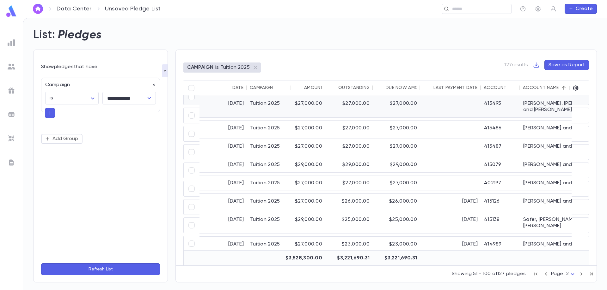
scroll to position [692, 0]
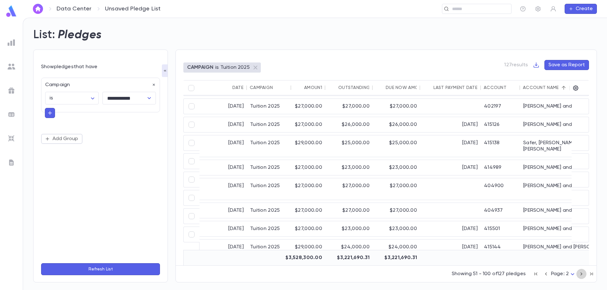
click at [580, 276] on icon "button" at bounding box center [581, 274] width 7 height 8
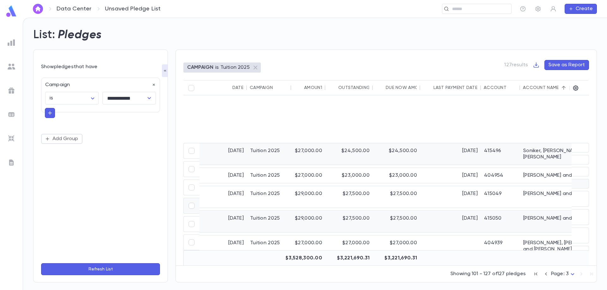
scroll to position [0, 0]
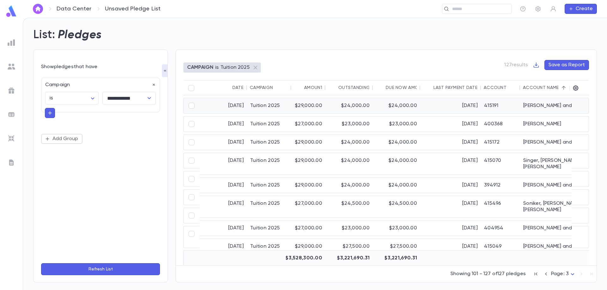
click at [537, 108] on div "Schwartz, Yosef and Michelle" at bounding box center [567, 105] width 95 height 15
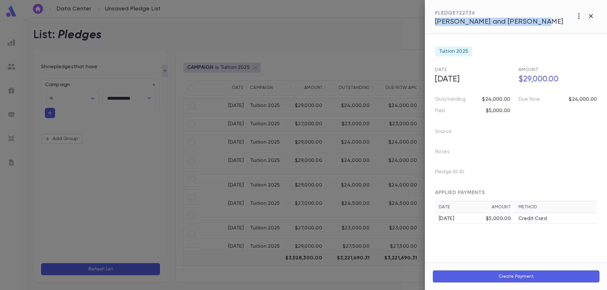
drag, startPoint x: 537, startPoint y: 24, endPoint x: 435, endPoint y: 22, distance: 102.1
click at [435, 22] on div "PLEDGE 722736 Schwartz, Yosef and Michelle" at bounding box center [516, 17] width 182 height 34
copy span "Schwartz, Yosef and Michelle"
click at [589, 16] on icon "button" at bounding box center [591, 16] width 8 height 8
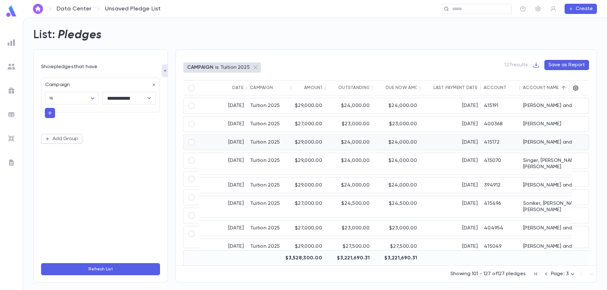
click at [447, 142] on div "3/25/2025" at bounding box center [450, 142] width 61 height 15
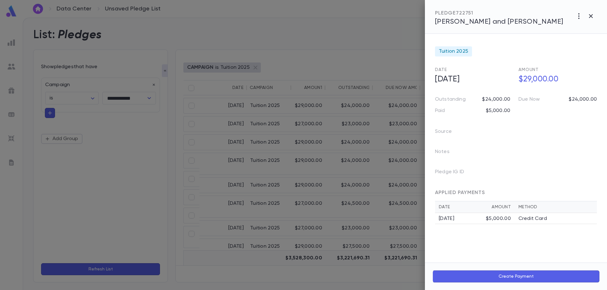
click at [497, 19] on span "Shpelfogel, Mitchell and Regina" at bounding box center [499, 21] width 128 height 7
click at [591, 16] on icon "button" at bounding box center [591, 16] width 8 height 8
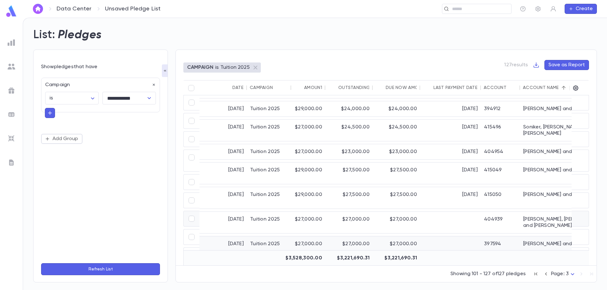
scroll to position [32, 0]
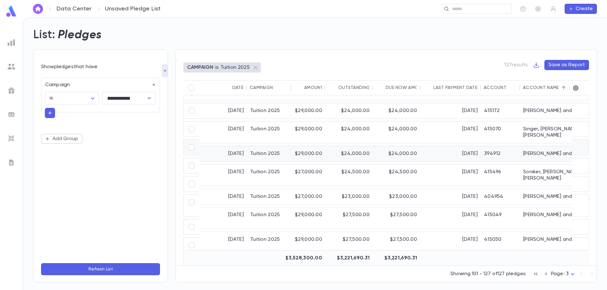
click at [479, 148] on div "[DATE]" at bounding box center [450, 153] width 61 height 15
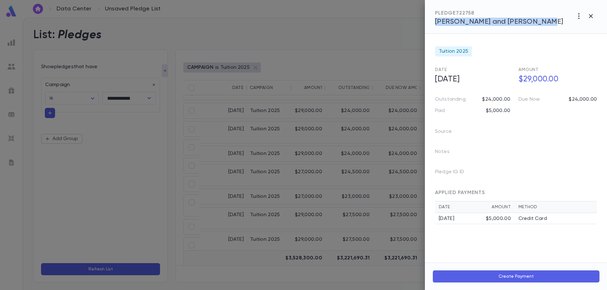
drag, startPoint x: 547, startPoint y: 19, endPoint x: 435, endPoint y: 21, distance: 111.6
click at [435, 21] on div "PLEDGE 722758 Solomon, Mordechai and Melany" at bounding box center [516, 17] width 182 height 34
copy span "[PERSON_NAME] and [PERSON_NAME]"
click at [471, 20] on span "[PERSON_NAME] and [PERSON_NAME]" at bounding box center [499, 21] width 128 height 7
click at [588, 20] on button "button" at bounding box center [591, 16] width 12 height 12
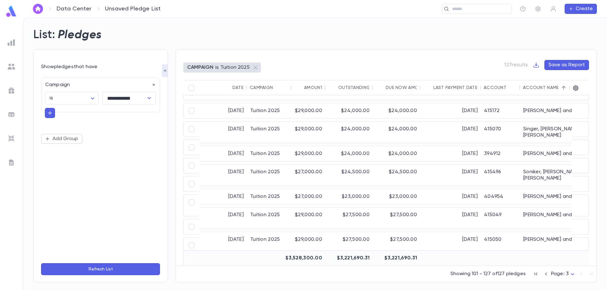
scroll to position [158, 0]
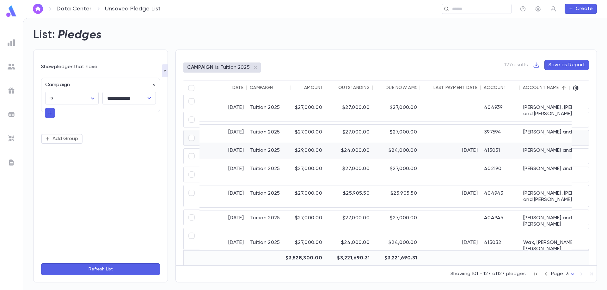
click at [476, 143] on div "4/28/2025" at bounding box center [450, 150] width 61 height 15
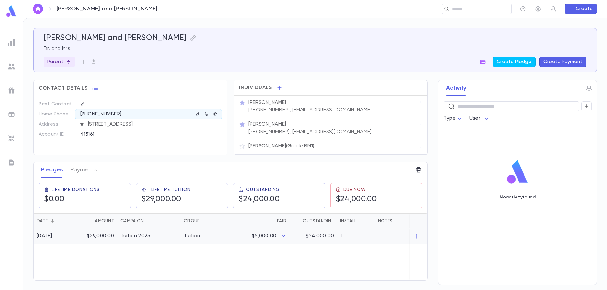
click at [221, 237] on div "Tuition" at bounding box center [203, 236] width 47 height 15
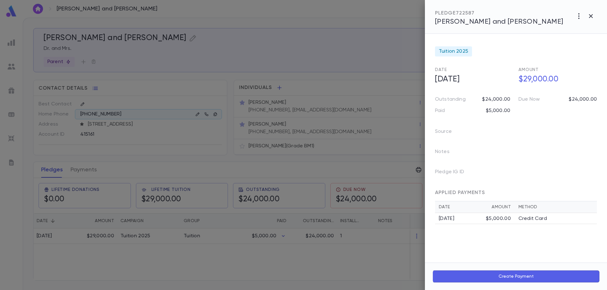
click at [227, 237] on div at bounding box center [303, 145] width 607 height 290
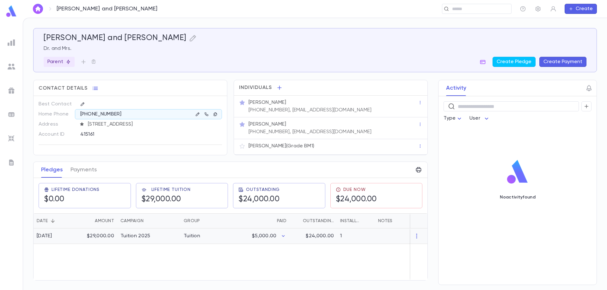
click at [227, 240] on div "Tuition" at bounding box center [203, 236] width 47 height 15
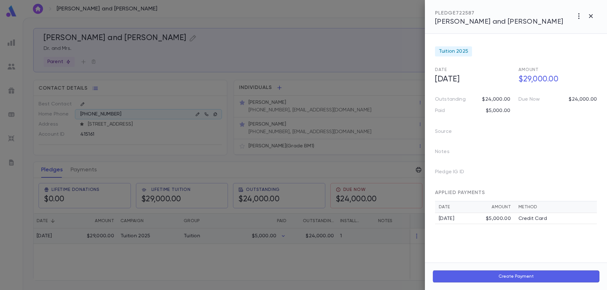
click at [227, 240] on div at bounding box center [315, 145] width 584 height 290
click at [227, 240] on div at bounding box center [303, 145] width 607 height 290
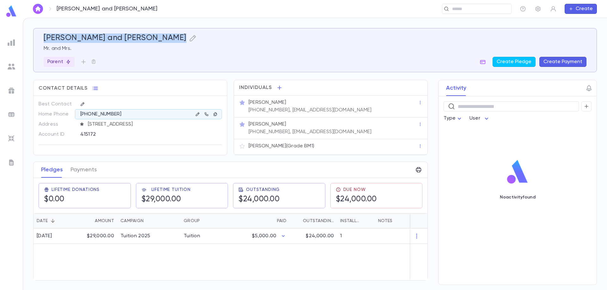
drag, startPoint x: 163, startPoint y: 40, endPoint x: 34, endPoint y: 37, distance: 128.6
click at [34, 37] on div "[PERSON_NAME] and [PERSON_NAME] Mr. and Mrs. Parent Create Pledge Create Payment" at bounding box center [314, 50] width 563 height 44
copy h5 "Shpelfogel, Mitchell and Regina"
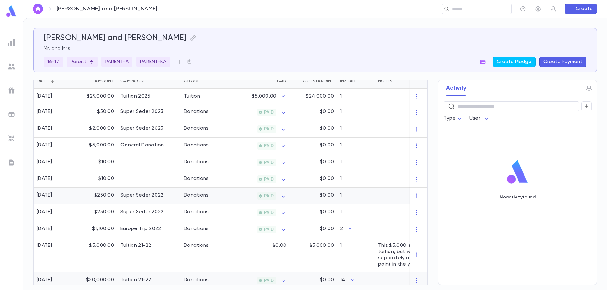
scroll to position [63, 0]
